Goal: Task Accomplishment & Management: Manage account settings

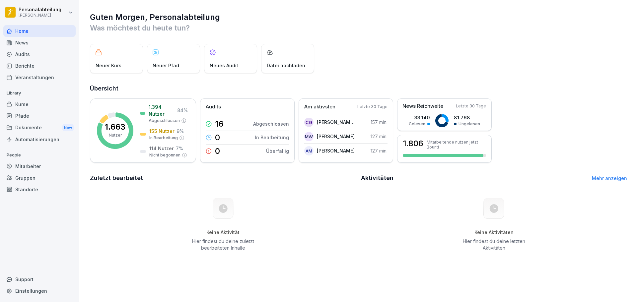
click at [33, 107] on div "Kurse" at bounding box center [39, 105] width 72 height 12
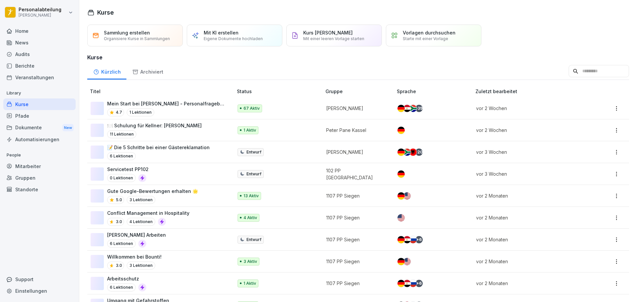
click at [183, 111] on div "4.7 1 Lektionen" at bounding box center [166, 113] width 119 height 8
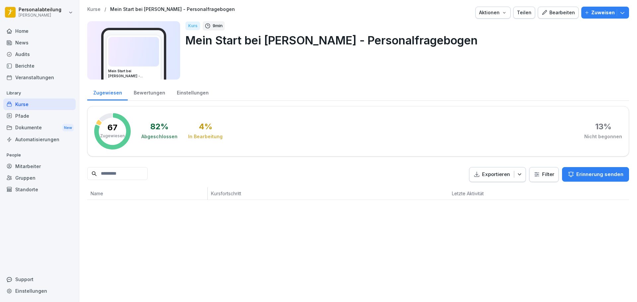
click at [144, 97] on div "Bewertungen" at bounding box center [149, 92] width 43 height 17
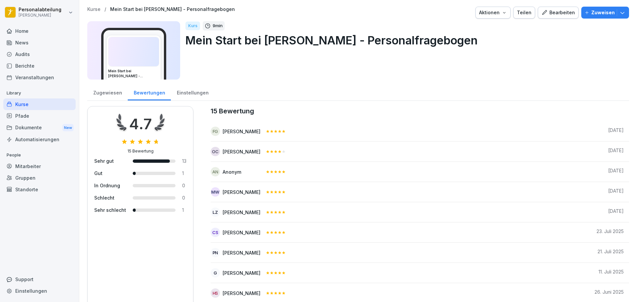
click at [104, 92] on div "Zugewiesen" at bounding box center [107, 92] width 40 height 17
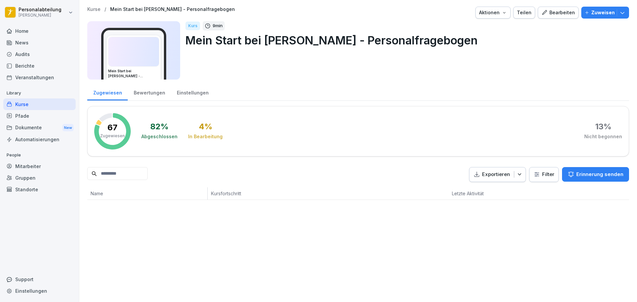
click at [70, 107] on div "Kurse" at bounding box center [39, 105] width 72 height 12
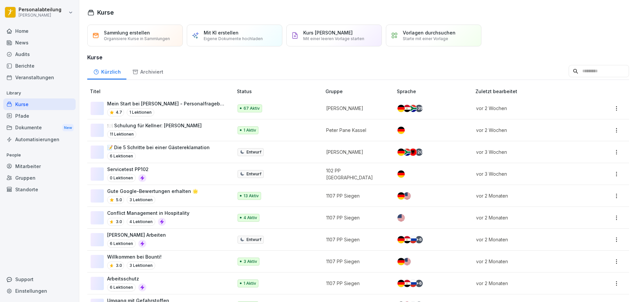
click at [162, 106] on p "Mein Start bei [PERSON_NAME] - Personalfragebogen" at bounding box center [166, 103] width 119 height 7
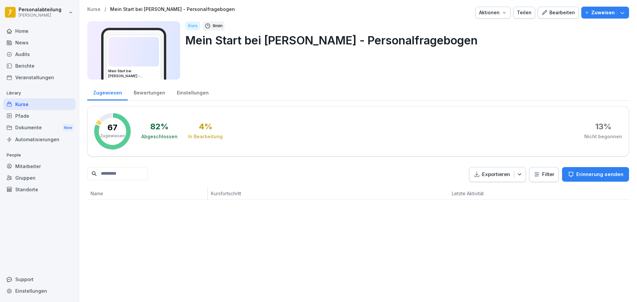
click at [148, 96] on div "Bewertungen" at bounding box center [149, 92] width 43 height 17
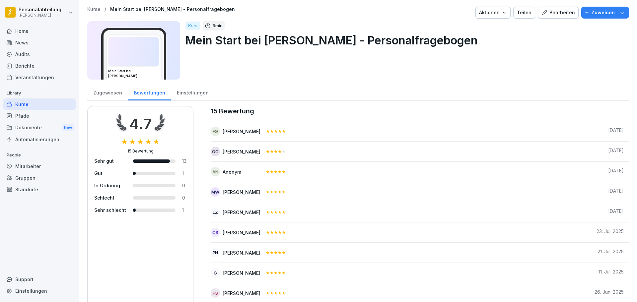
click at [112, 96] on div "Zugewiesen" at bounding box center [107, 92] width 40 height 17
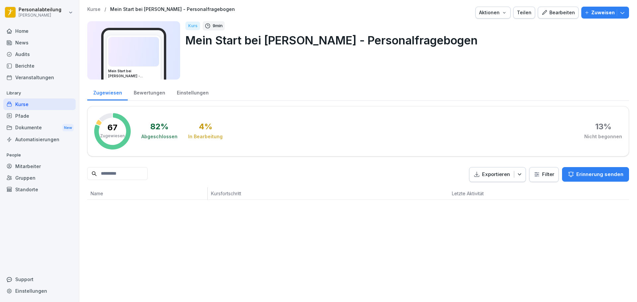
click at [147, 91] on div "Bewertungen" at bounding box center [149, 92] width 43 height 17
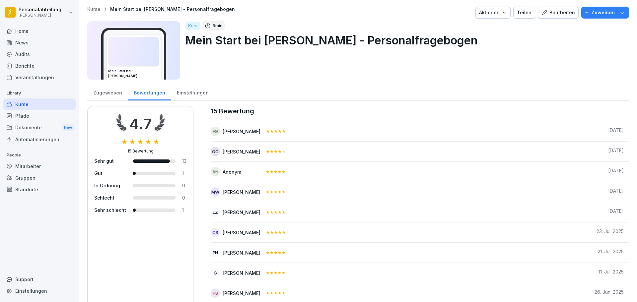
click at [102, 94] on div "Zugewiesen" at bounding box center [107, 92] width 40 height 17
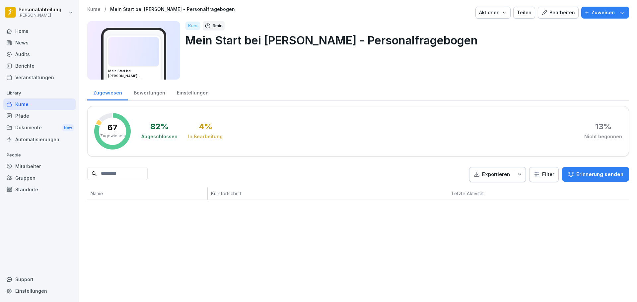
click at [163, 95] on div "Bewertungen" at bounding box center [149, 92] width 43 height 17
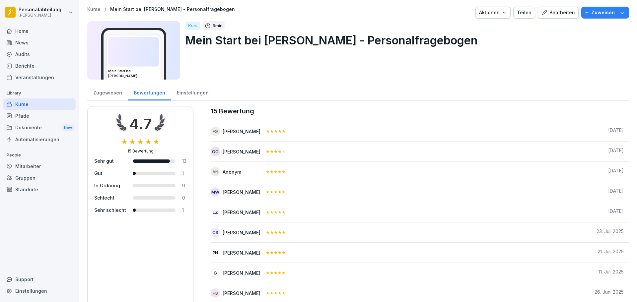
click at [101, 93] on div "Zugewiesen" at bounding box center [107, 92] width 40 height 17
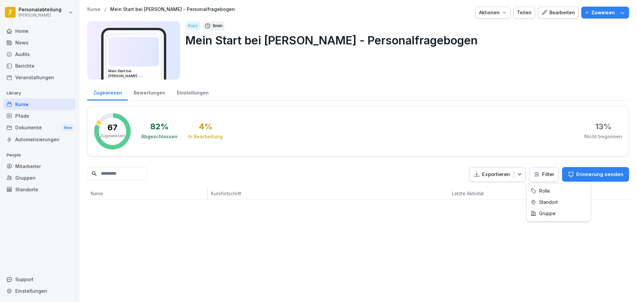
click at [536, 174] on html "Personalabteilung Peter Pane Home News Audits Berichte Veranstaltungen Library …" at bounding box center [318, 151] width 637 height 302
click at [540, 173] on html "Personalabteilung Peter Pane Home News Audits Berichte Veranstaltungen Library …" at bounding box center [318, 151] width 637 height 302
click at [363, 68] on html "Personalabteilung Peter Pane Home News Audits Berichte Veranstaltungen Library …" at bounding box center [318, 151] width 637 height 302
click at [40, 167] on div "Mitarbeiter" at bounding box center [39, 167] width 72 height 12
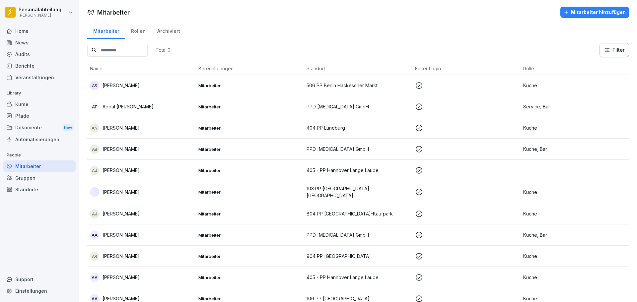
click at [145, 49] on input at bounding box center [117, 50] width 60 height 13
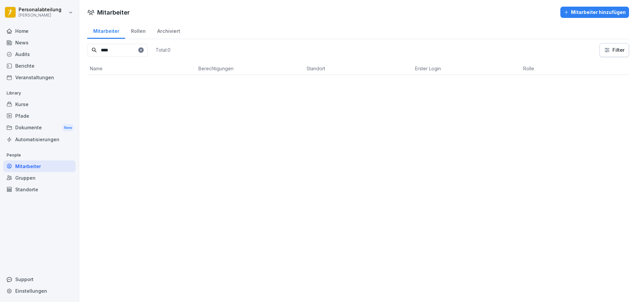
type input "****"
click at [138, 36] on div "Rollen" at bounding box center [138, 30] width 26 height 17
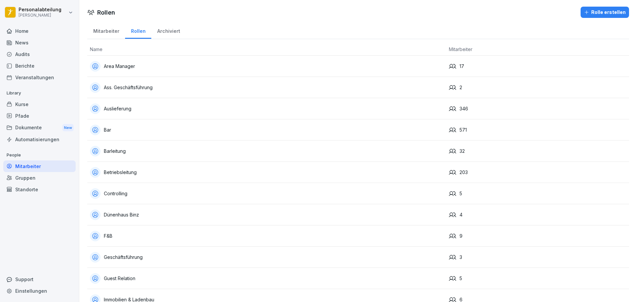
click at [108, 35] on div "Mitarbeiter" at bounding box center [106, 30] width 38 height 17
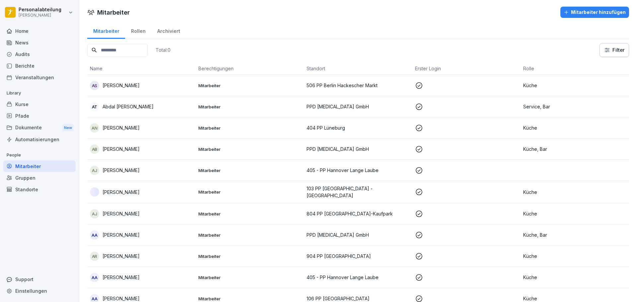
click at [128, 50] on input at bounding box center [117, 50] width 60 height 13
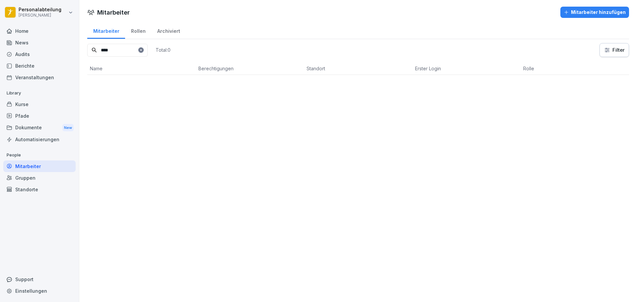
drag, startPoint x: 125, startPoint y: 49, endPoint x: 30, endPoint y: 49, distance: 94.6
click at [32, 49] on div "Personalabteilung Peter Pane Home News Audits Berichte Veranstaltungen Library …" at bounding box center [318, 151] width 637 height 302
type input "*"
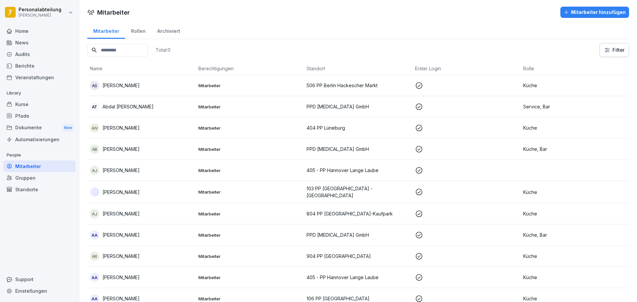
click at [140, 30] on div "Rollen" at bounding box center [138, 30] width 26 height 17
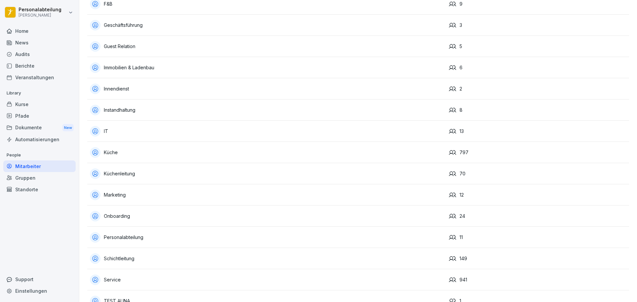
scroll to position [295, 0]
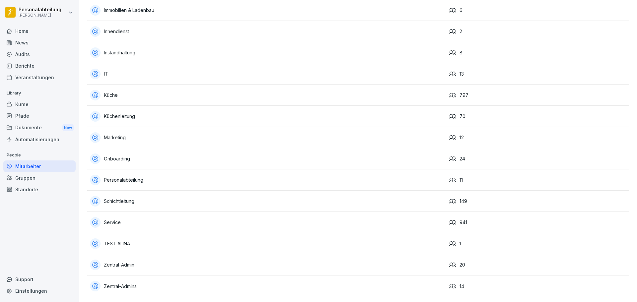
click at [399, 255] on td "Zentral-Admin" at bounding box center [266, 265] width 359 height 21
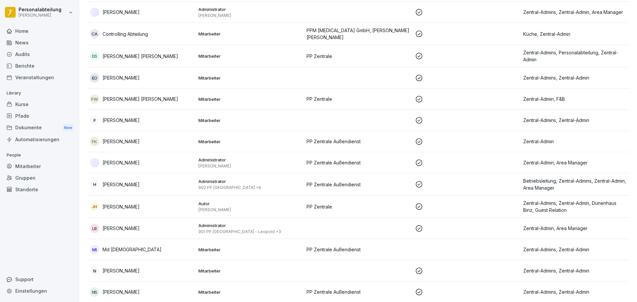
scroll to position [166, 0]
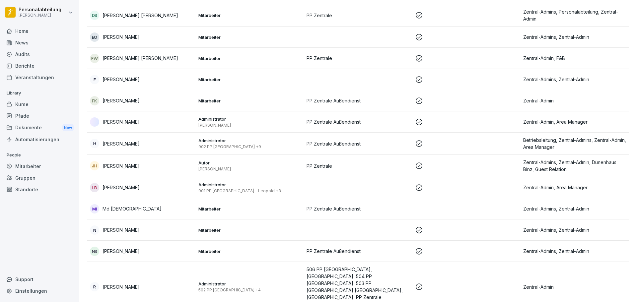
click at [31, 165] on div "Mitarbeiter" at bounding box center [39, 167] width 72 height 12
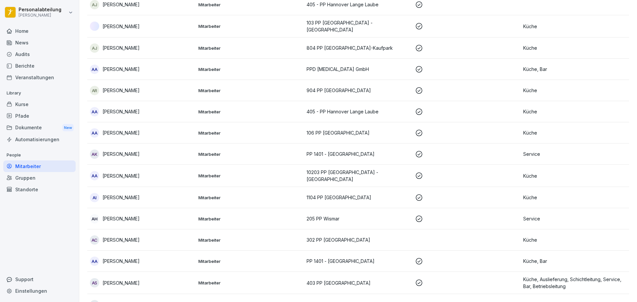
scroll to position [7, 0]
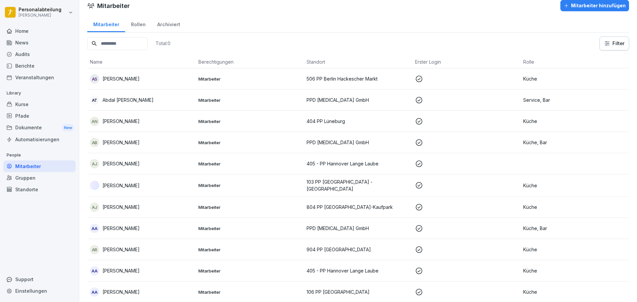
click at [605, 43] on html "Personalabteilung [PERSON_NAME] Home News Audits Berichte Veranstaltungen Libra…" at bounding box center [318, 151] width 637 height 302
click at [618, 45] on html "Personalabteilung Peter Pane Home News Audits Berichte Veranstaltungen Library …" at bounding box center [318, 151] width 637 height 302
click at [608, 43] on html "Personalabteilung Peter Pane Home News Audits Berichte Veranstaltungen Library …" at bounding box center [318, 151] width 637 height 302
click at [605, 49] on html "Personalabteilung Peter Pane Home News Audits Berichte Veranstaltungen Library …" at bounding box center [318, 151] width 637 height 302
click at [608, 46] on html "Personalabteilung Peter Pane Home News Audits Berichte Veranstaltungen Library …" at bounding box center [318, 151] width 637 height 302
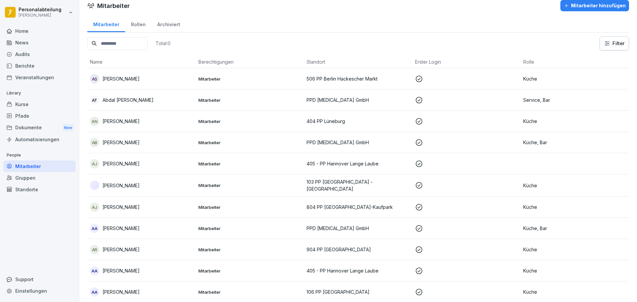
click at [502, 33] on html "Personalabteilung Peter Pane Home News Audits Berichte Veranstaltungen Library …" at bounding box center [318, 151] width 637 height 302
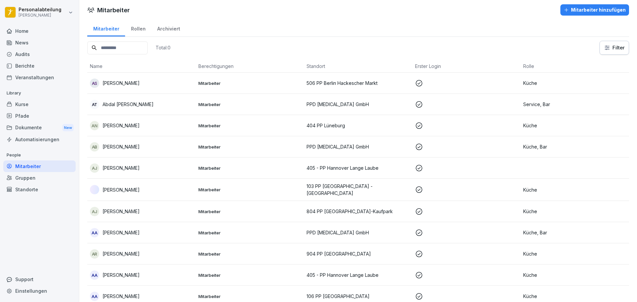
scroll to position [0, 0]
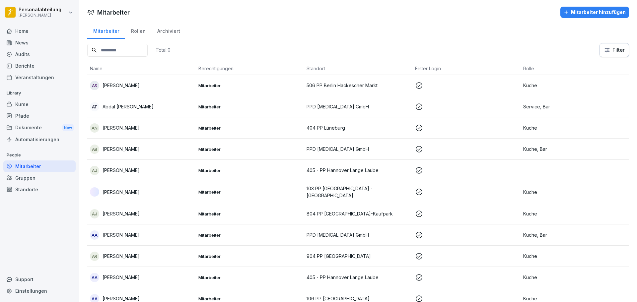
click at [171, 109] on div "AT Abdal Gane Tarek" at bounding box center [141, 106] width 103 height 9
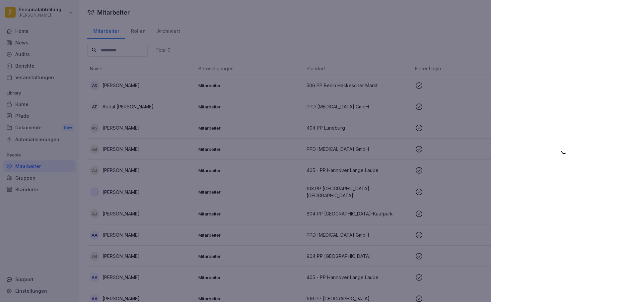
click at [540, 66] on div at bounding box center [564, 151] width 146 height 302
click at [408, 45] on div at bounding box center [318, 151] width 637 height 302
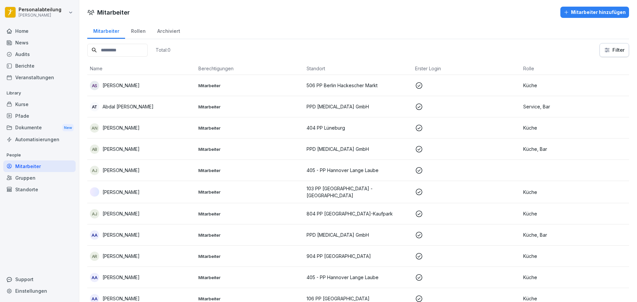
click at [35, 181] on div "Gruppen" at bounding box center [39, 178] width 72 height 12
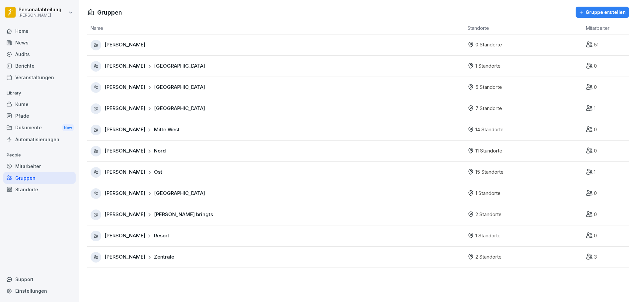
click at [42, 193] on div "Standorte" at bounding box center [39, 190] width 72 height 12
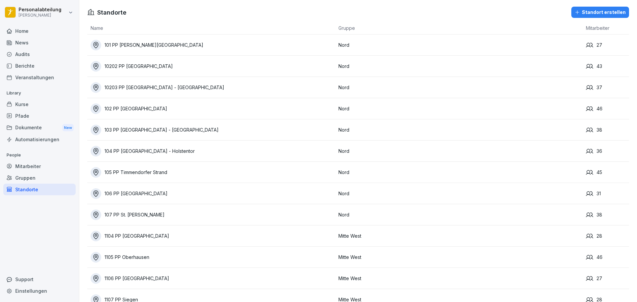
click at [33, 165] on div "Mitarbeiter" at bounding box center [39, 167] width 72 height 12
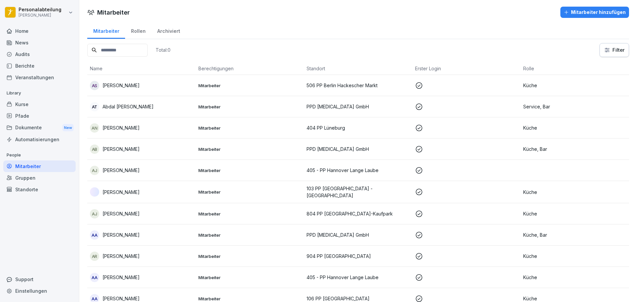
click at [45, 292] on div "Einstellungen" at bounding box center [39, 291] width 72 height 12
select select "**"
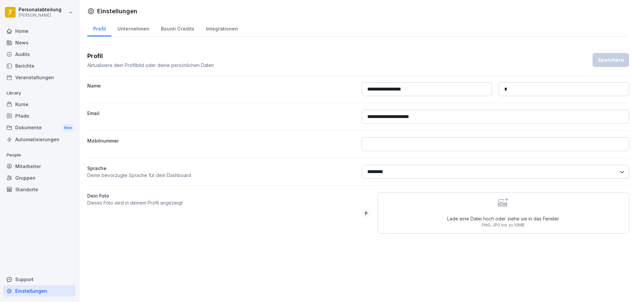
click at [23, 167] on div "Mitarbeiter" at bounding box center [39, 167] width 72 height 12
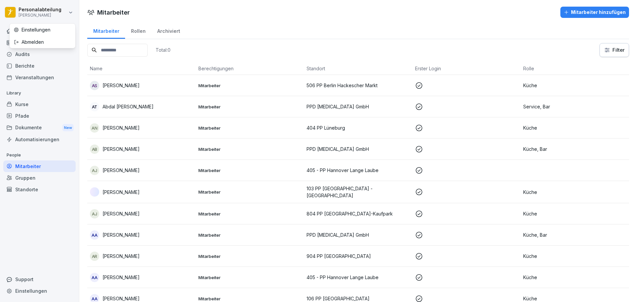
click at [66, 15] on html "Personalabteilung Peter Pane Home News Audits Berichte Veranstaltungen Library …" at bounding box center [318, 151] width 637 height 302
click at [50, 43] on div "Abmelden" at bounding box center [43, 42] width 66 height 12
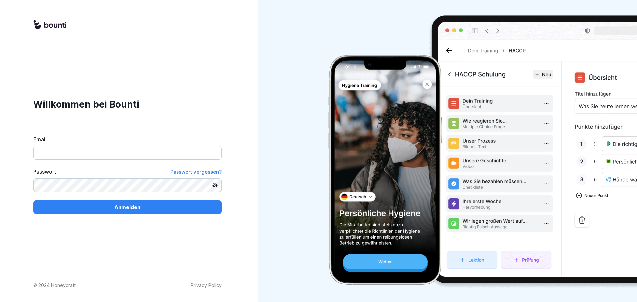
type input "**********"
click at [134, 157] on input "**********" at bounding box center [127, 153] width 188 height 14
click at [192, 119] on div "**********" at bounding box center [127, 156] width 188 height 117
click at [158, 204] on div "Anmelden" at bounding box center [127, 207] width 178 height 7
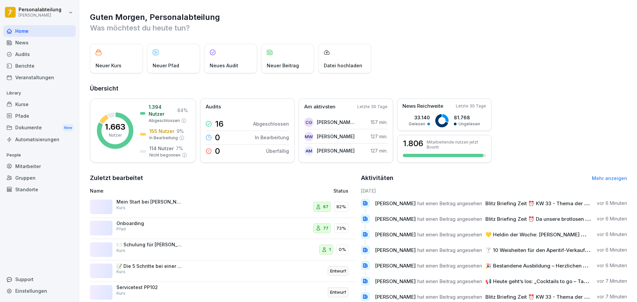
click at [38, 168] on div "Mitarbeiter" at bounding box center [39, 167] width 72 height 12
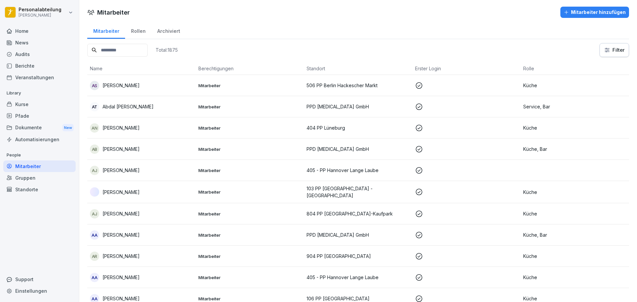
click at [186, 114] on td "AT Abdal Gane Tarek" at bounding box center [141, 106] width 109 height 21
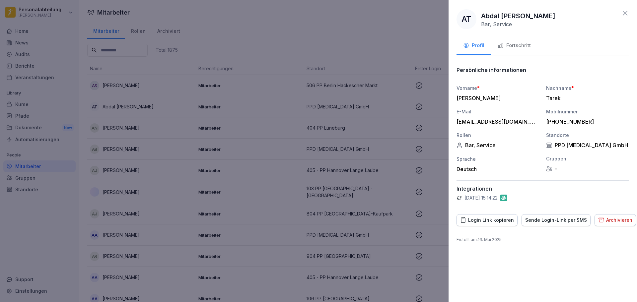
click at [185, 54] on div at bounding box center [318, 151] width 637 height 302
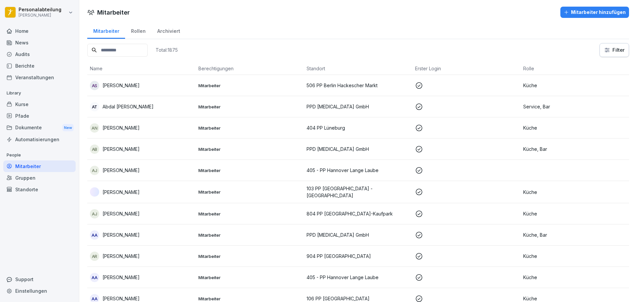
click at [46, 104] on div "Kurse" at bounding box center [39, 105] width 72 height 12
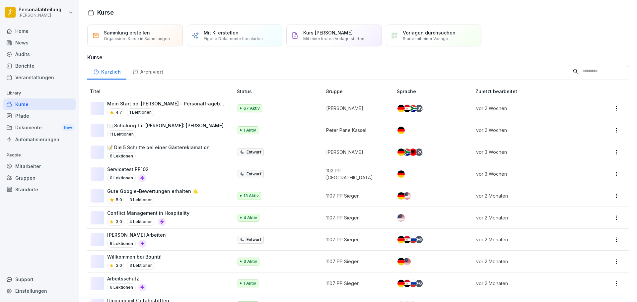
click at [174, 106] on p "Mein Start bei [PERSON_NAME] - Personalfragebogen" at bounding box center [166, 103] width 119 height 7
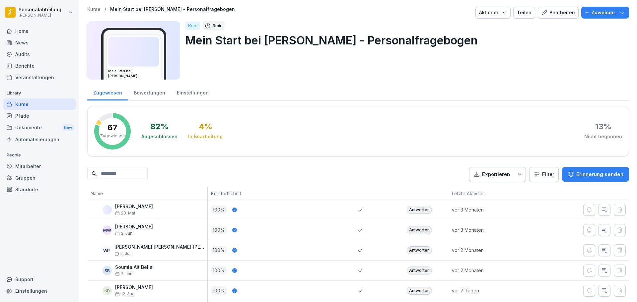
click at [71, 13] on html "Personalabteilung [PERSON_NAME] Home News Audits Berichte Veranstaltungen Libra…" at bounding box center [318, 151] width 637 height 302
click at [309, 87] on html "Personalabteilung [PERSON_NAME] Home News Audits Berichte Veranstaltungen Libra…" at bounding box center [318, 151] width 637 height 302
click at [25, 166] on div "Mitarbeiter" at bounding box center [39, 167] width 72 height 12
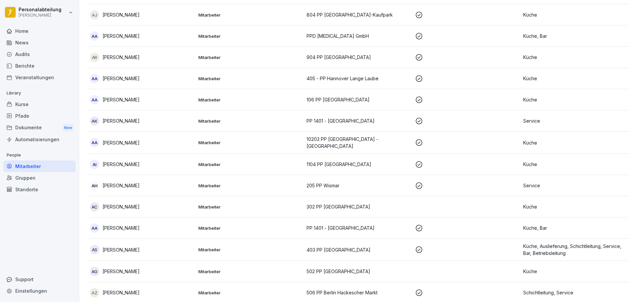
scroll to position [299, 0]
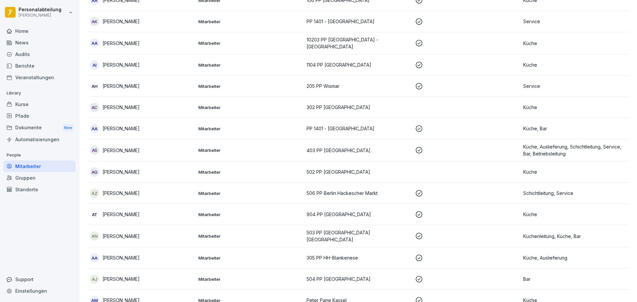
click at [155, 149] on div "AS [PERSON_NAME]" at bounding box center [141, 150] width 103 height 9
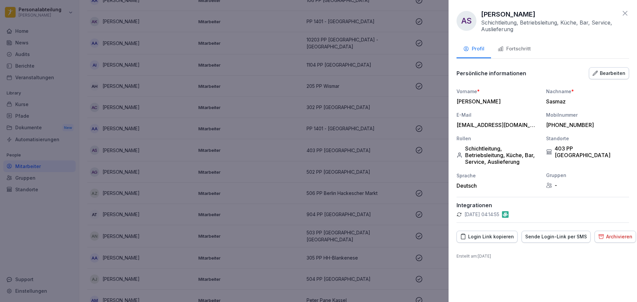
click at [621, 13] on icon at bounding box center [625, 13] width 8 height 8
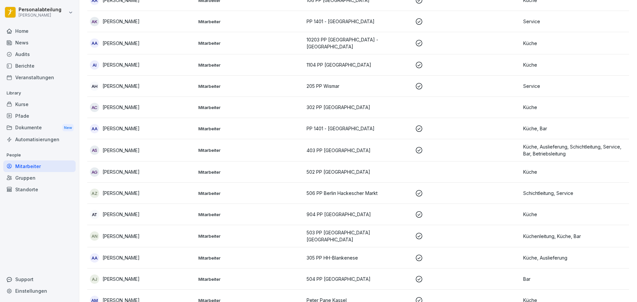
click at [32, 179] on div "Gruppen" at bounding box center [39, 178] width 72 height 12
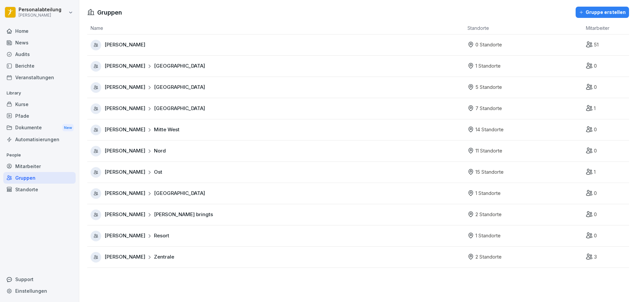
click at [58, 169] on div "Mitarbeiter" at bounding box center [39, 167] width 72 height 12
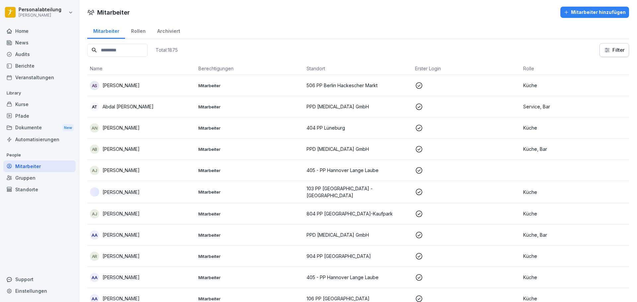
click at [603, 54] on html "Personalabteilung [PERSON_NAME] Home News Audits Berichte Veranstaltungen Libra…" at bounding box center [318, 151] width 637 height 302
click at [540, 61] on html "Personalabteilung [PERSON_NAME] Home News Audits Berichte Veranstaltungen Libra…" at bounding box center [318, 151] width 637 height 302
click at [623, 44] on html "Personalabteilung [PERSON_NAME] Home News Audits Berichte Veranstaltungen Libra…" at bounding box center [318, 151] width 637 height 302
click at [523, 48] on html "Personalabteilung [PERSON_NAME] Home News Audits Berichte Veranstaltungen Libra…" at bounding box center [318, 151] width 637 height 302
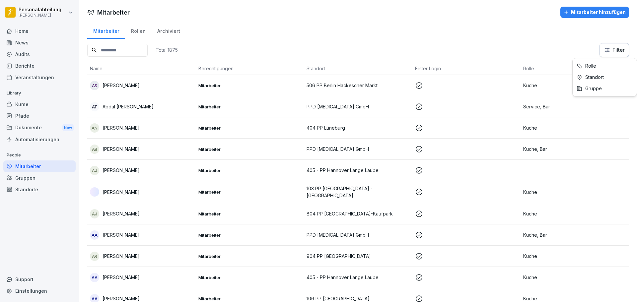
click at [615, 47] on html "Personalabteilung [PERSON_NAME] Home News Audits Berichte Veranstaltungen Libra…" at bounding box center [318, 151] width 637 height 302
click at [38, 177] on html "Personalabteilung [PERSON_NAME] Home News Audits Berichte Veranstaltungen Libra…" at bounding box center [318, 151] width 637 height 302
click at [138, 44] on input at bounding box center [117, 50] width 60 height 13
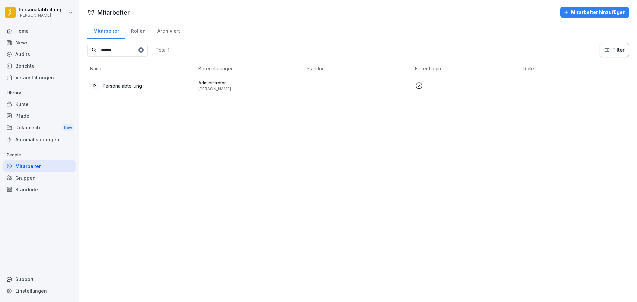
click at [132, 88] on p "Personalabteilung" at bounding box center [122, 85] width 39 height 7
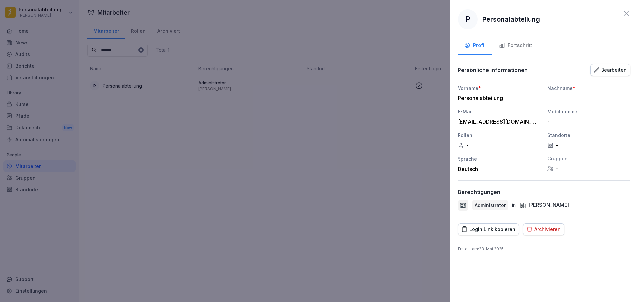
click at [365, 156] on div at bounding box center [318, 151] width 637 height 302
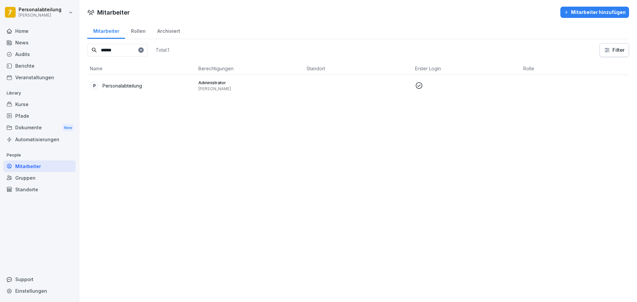
drag, startPoint x: 126, startPoint y: 47, endPoint x: -13, endPoint y: 47, distance: 139.7
click at [0, 47] on html "Personalabteilung [PERSON_NAME] Home News Audits Berichte Veranstaltungen Libra…" at bounding box center [318, 151] width 637 height 302
type input "*****"
click at [156, 85] on div "OS [PERSON_NAME]" at bounding box center [141, 85] width 103 height 9
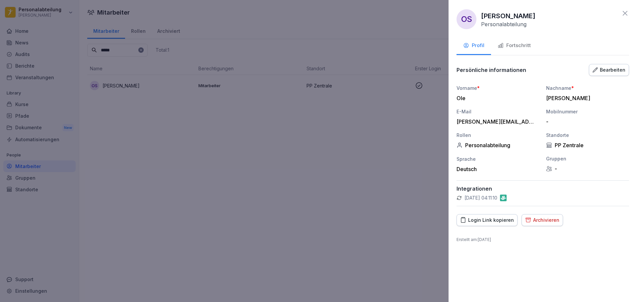
click at [396, 41] on div at bounding box center [318, 151] width 637 height 302
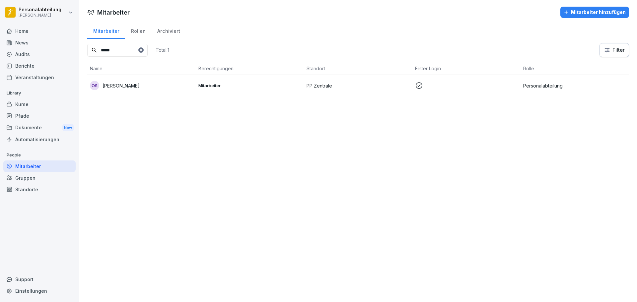
click at [20, 44] on div "News" at bounding box center [39, 43] width 72 height 12
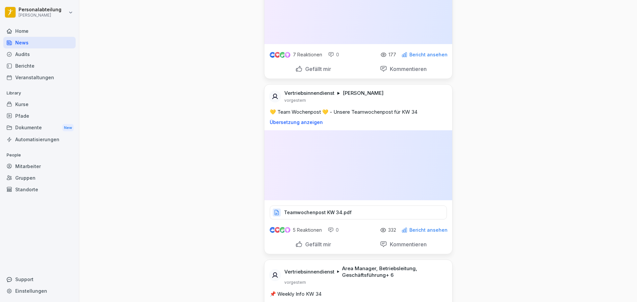
scroll to position [299, 0]
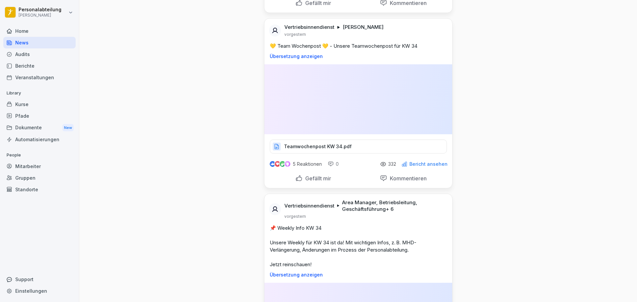
click at [30, 30] on div "Home" at bounding box center [39, 31] width 72 height 12
